Goal: Task Accomplishment & Management: Use online tool/utility

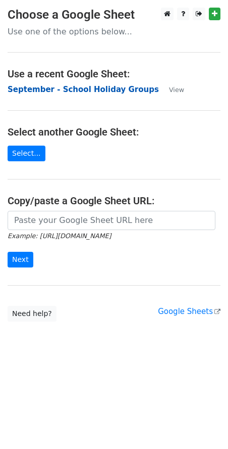
click at [44, 91] on strong "September - School Holiday Groups" at bounding box center [84, 89] width 152 height 9
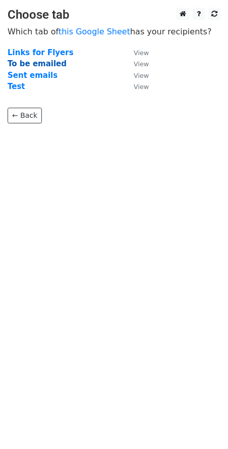
click at [51, 65] on strong "To be emailed" at bounding box center [37, 63] width 59 height 9
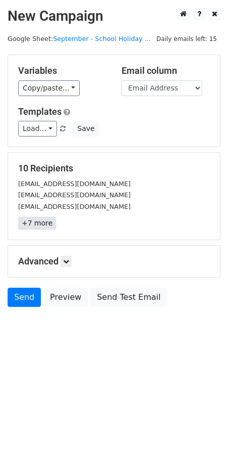
click at [36, 222] on link "+7 more" at bounding box center [37, 223] width 38 height 13
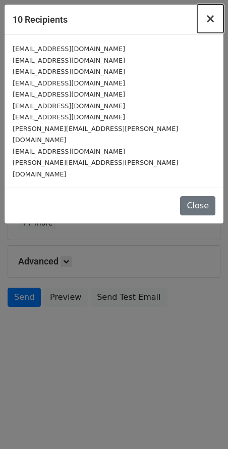
click at [215, 16] on span "×" at bounding box center [211, 19] width 10 height 14
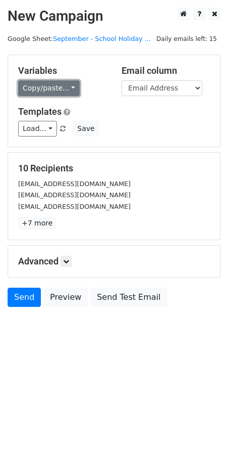
click at [66, 89] on link "Copy/paste..." at bounding box center [49, 88] width 62 height 16
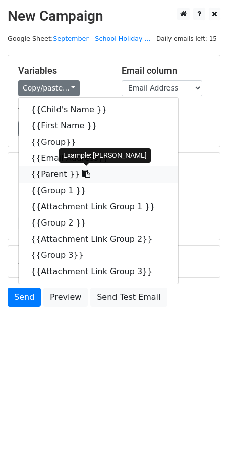
click at [82, 171] on icon at bounding box center [86, 174] width 8 height 8
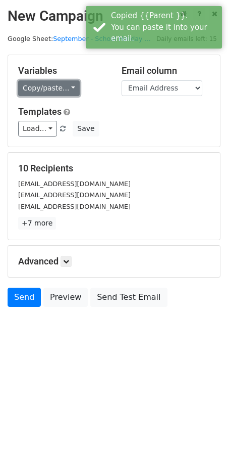
click at [66, 88] on link "Copy/paste..." at bounding box center [49, 88] width 62 height 16
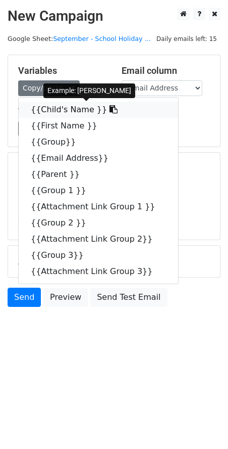
click at [110, 110] on icon at bounding box center [114, 109] width 8 height 8
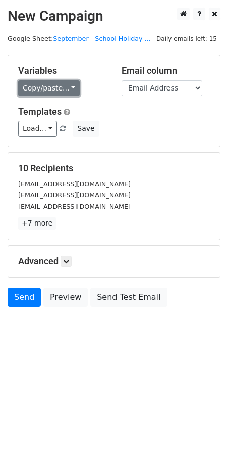
click at [64, 85] on link "Copy/paste..." at bounding box center [49, 88] width 62 height 16
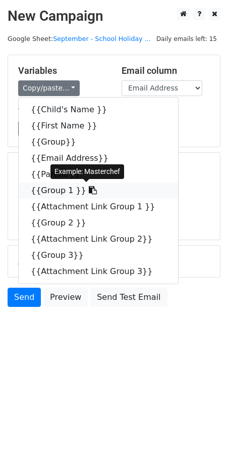
click at [89, 191] on icon at bounding box center [93, 190] width 8 height 8
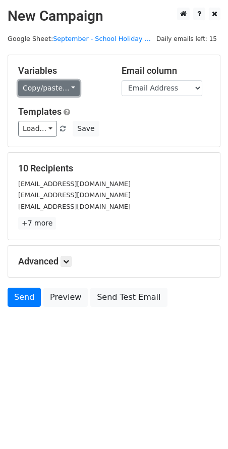
click at [63, 87] on link "Copy/paste..." at bounding box center [49, 88] width 62 height 16
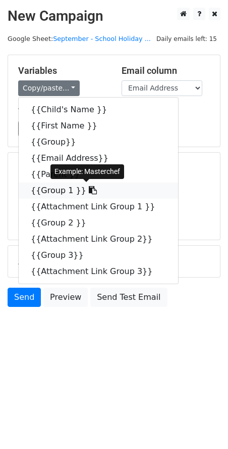
click at [89, 188] on icon at bounding box center [93, 190] width 8 height 8
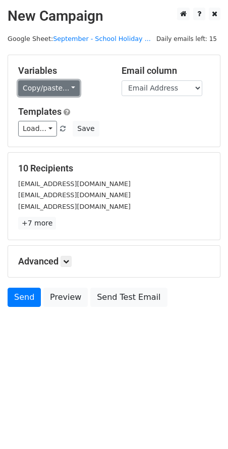
click at [69, 88] on link "Copy/paste..." at bounding box center [49, 88] width 62 height 16
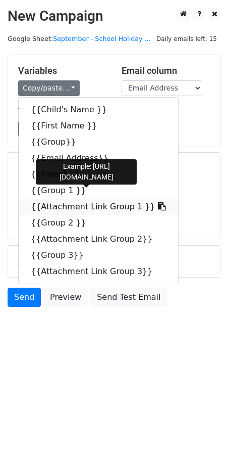
click at [158, 205] on icon at bounding box center [162, 206] width 8 height 8
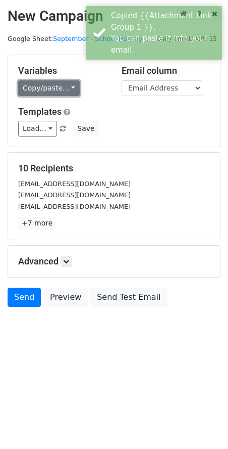
click at [69, 87] on link "Copy/paste..." at bounding box center [49, 88] width 62 height 16
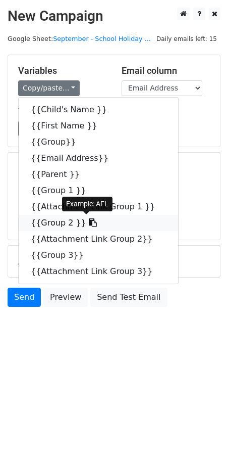
click at [77, 228] on link "{{Group 2 }}" at bounding box center [99, 223] width 160 height 16
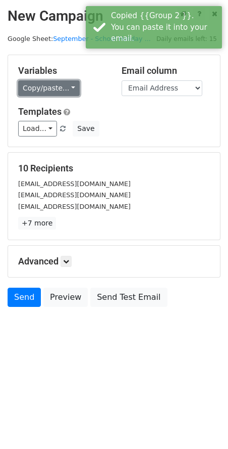
click at [60, 87] on link "Copy/paste..." at bounding box center [49, 88] width 62 height 16
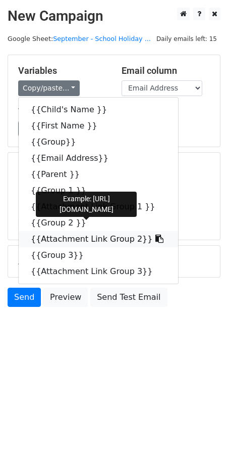
click at [156, 239] on icon at bounding box center [160, 238] width 8 height 8
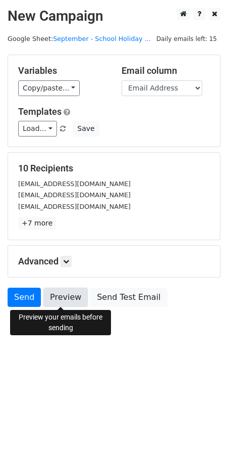
click at [55, 302] on link "Preview" at bounding box center [65, 296] width 44 height 19
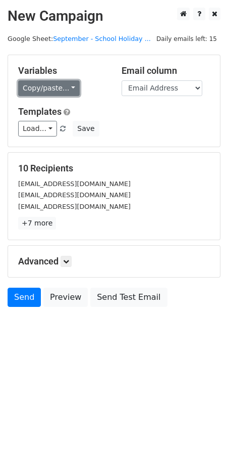
click at [63, 90] on link "Copy/paste..." at bounding box center [49, 88] width 62 height 16
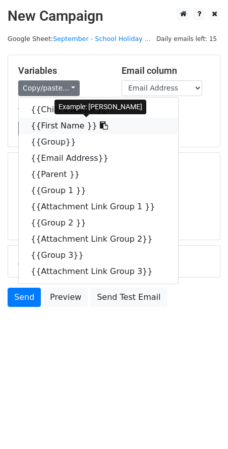
click at [100, 125] on icon at bounding box center [104, 125] width 8 height 8
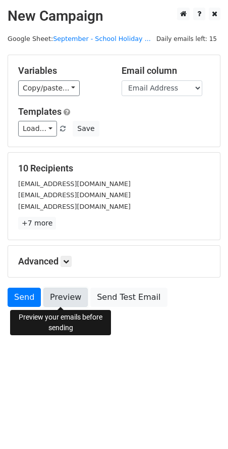
click at [64, 297] on link "Preview" at bounding box center [65, 296] width 44 height 19
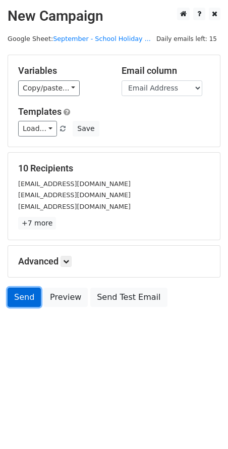
click at [28, 301] on link "Send" at bounding box center [24, 296] width 33 height 19
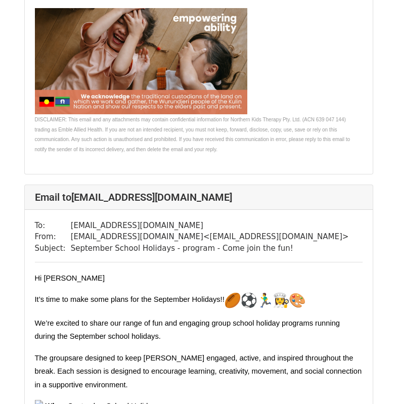
scroll to position [3638, 0]
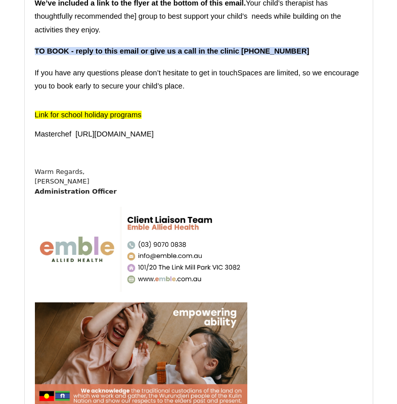
scroll to position [2273, 0]
